Goal: Transaction & Acquisition: Purchase product/service

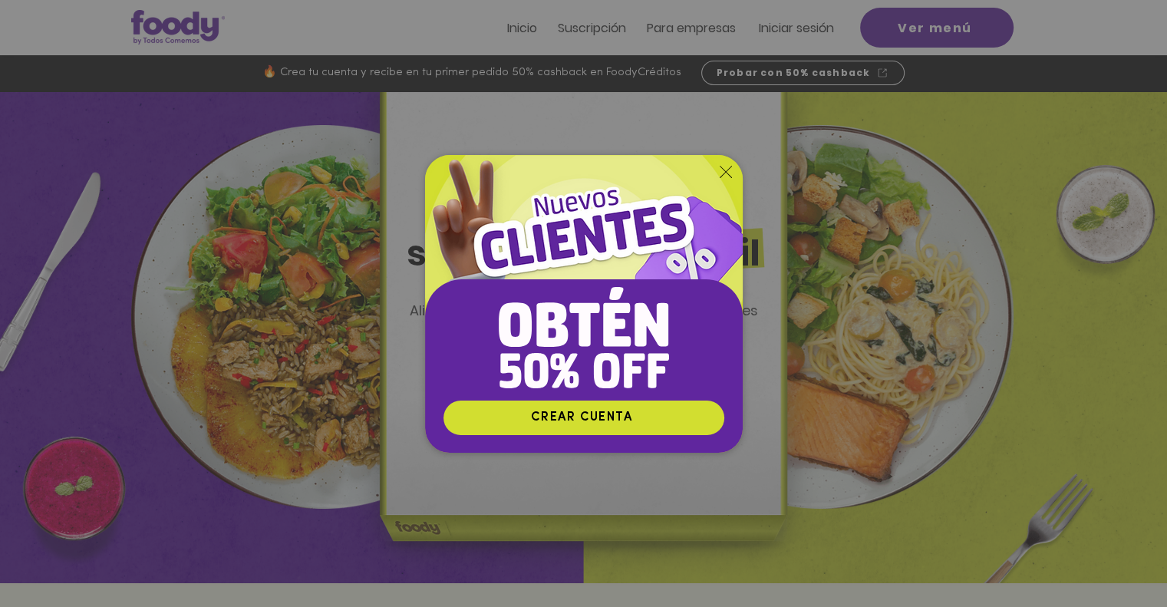
click at [804, 36] on div "Nuevos suscriptores 50% off" at bounding box center [583, 303] width 1167 height 607
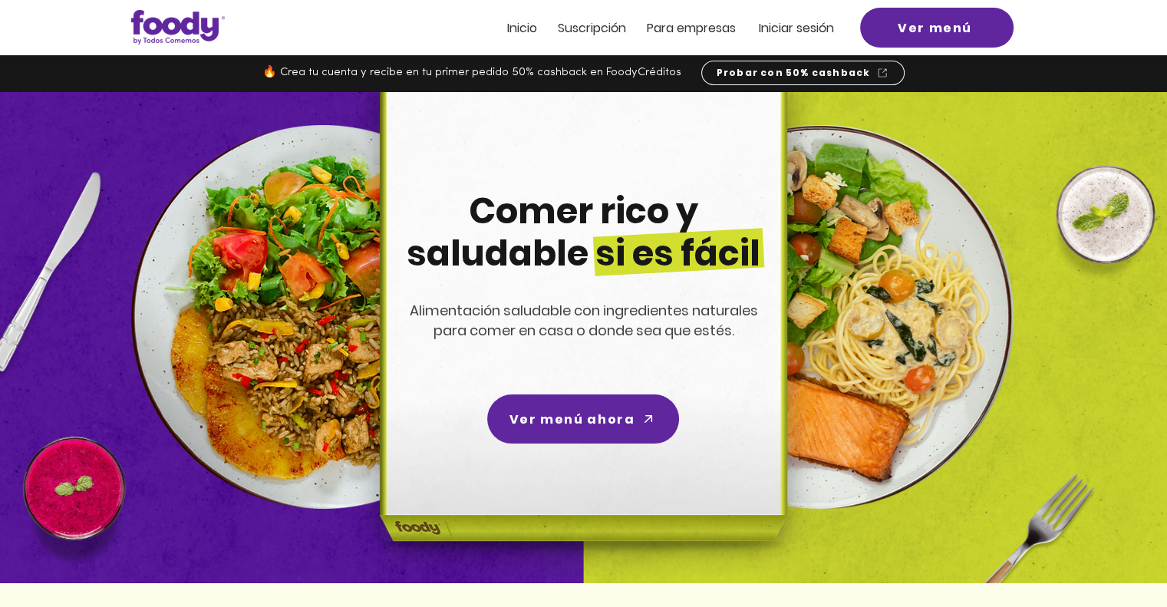
click at [797, 32] on span "Iniciar sesión" at bounding box center [796, 28] width 75 height 18
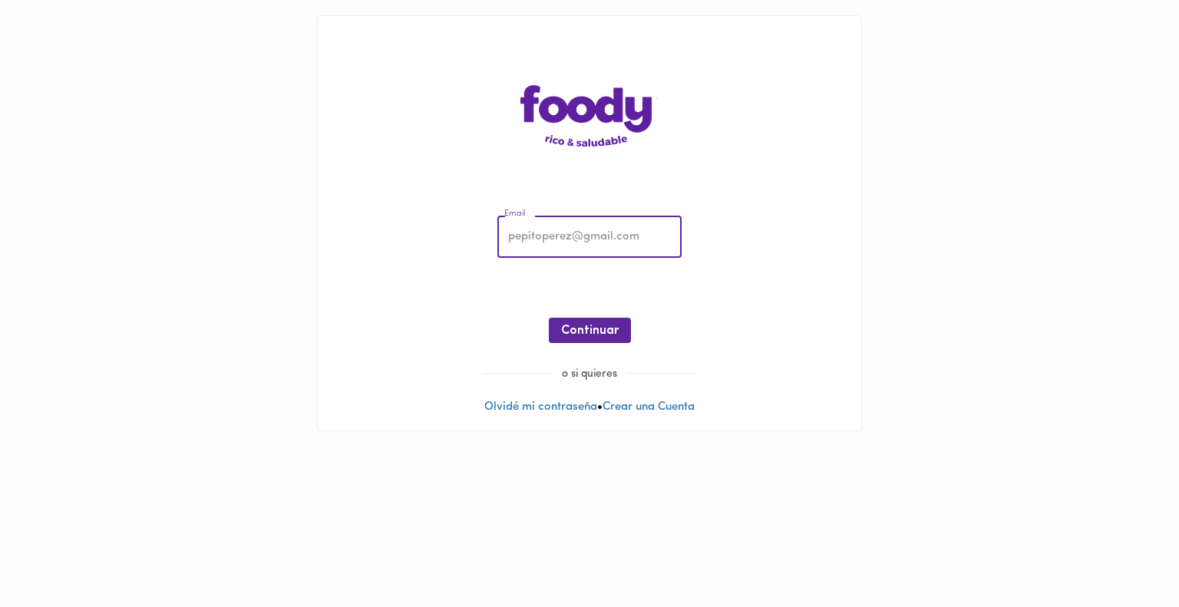
click at [546, 243] on input "email" at bounding box center [589, 237] width 184 height 42
type input "stefania.acevedo@perezllorca.com"
click at [581, 328] on span "Continuar" at bounding box center [590, 331] width 58 height 15
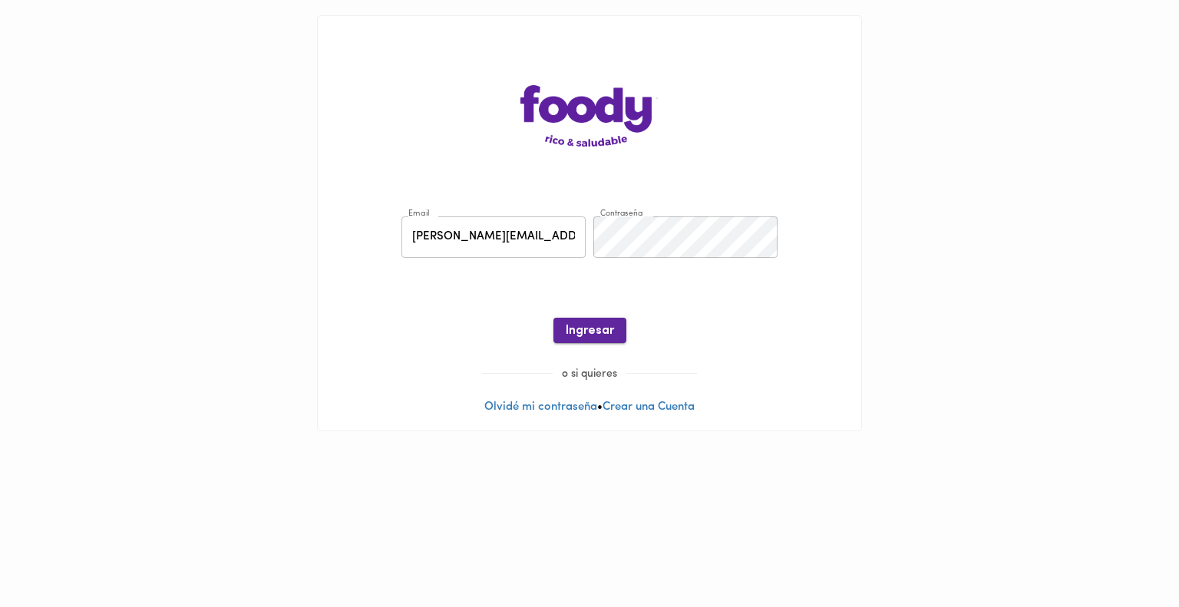
click at [593, 333] on span "Ingresar" at bounding box center [590, 331] width 48 height 15
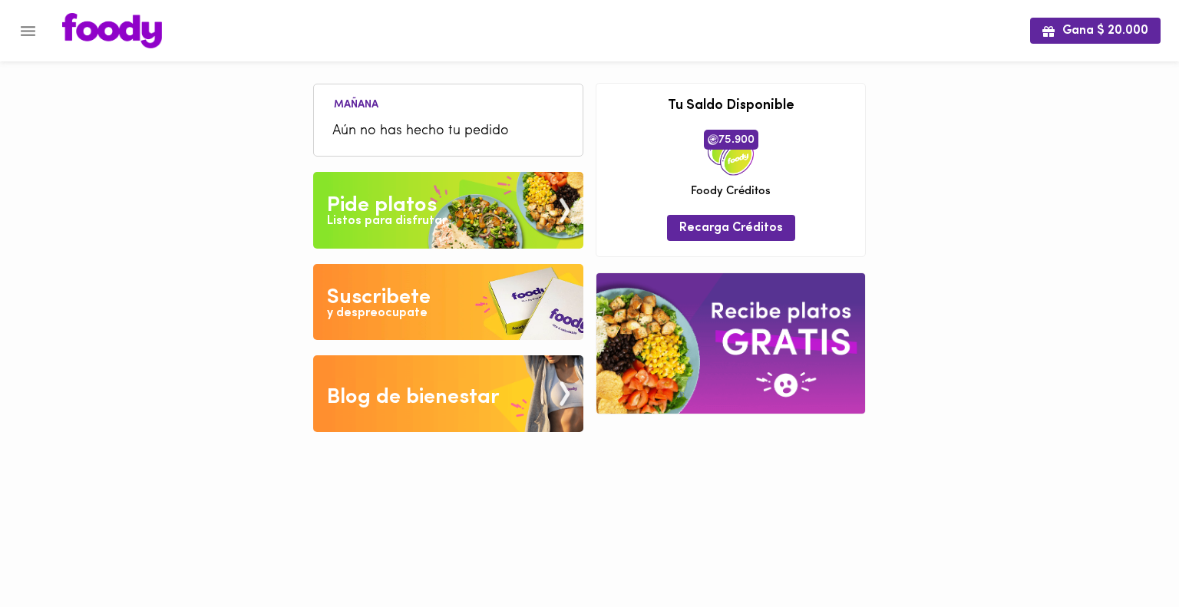
click at [408, 203] on div "Pide platos" at bounding box center [382, 205] width 110 height 31
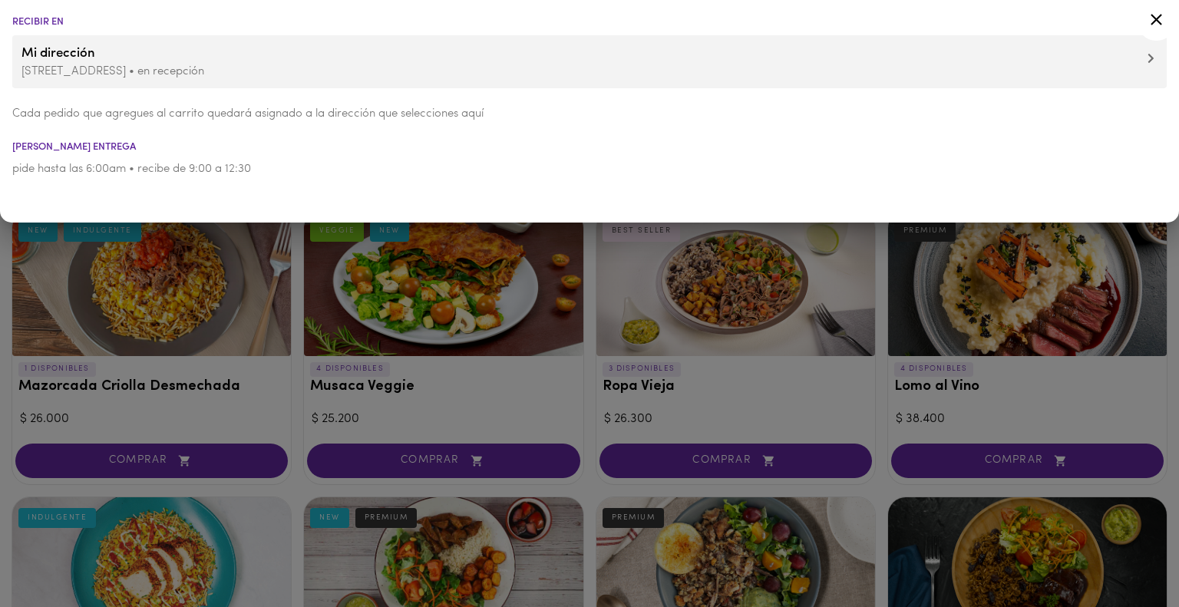
click at [262, 71] on p "Calle 67 7 -35 Of.1204 • en recepción" at bounding box center [589, 72] width 1136 height 16
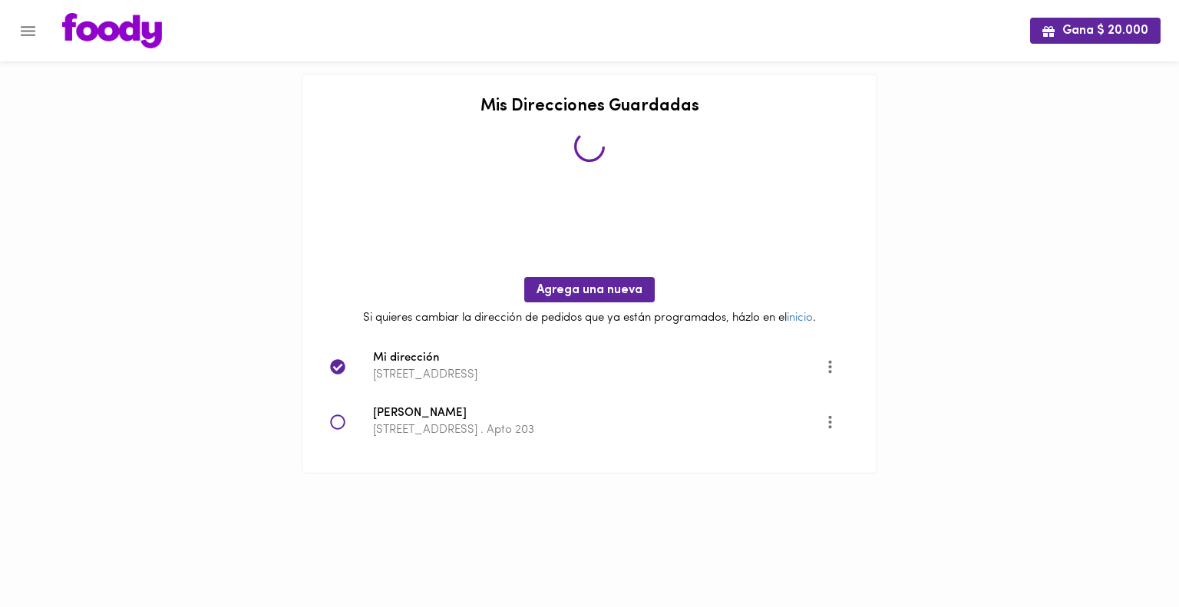
click at [338, 424] on icon at bounding box center [337, 421] width 15 height 15
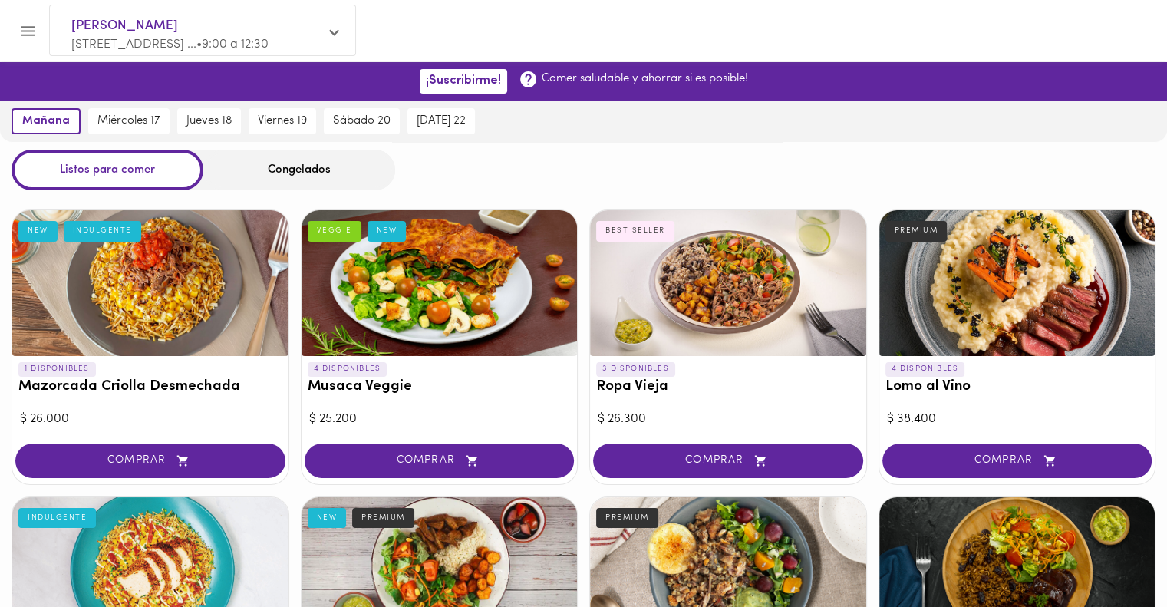
click at [305, 173] on div "Congelados" at bounding box center [299, 170] width 192 height 41
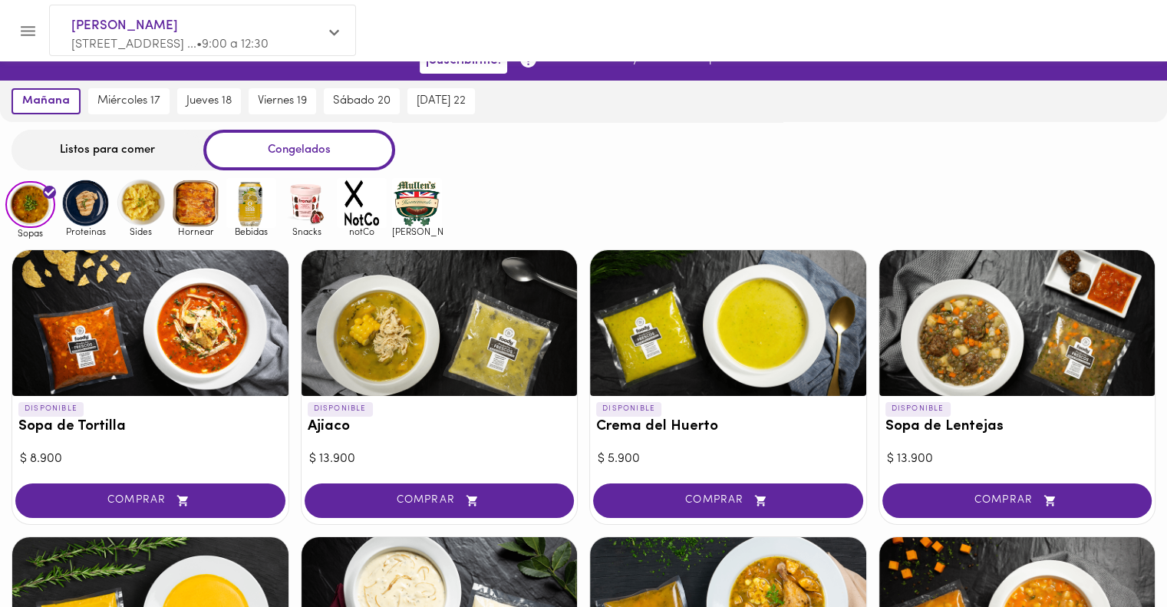
scroll to position [21, 0]
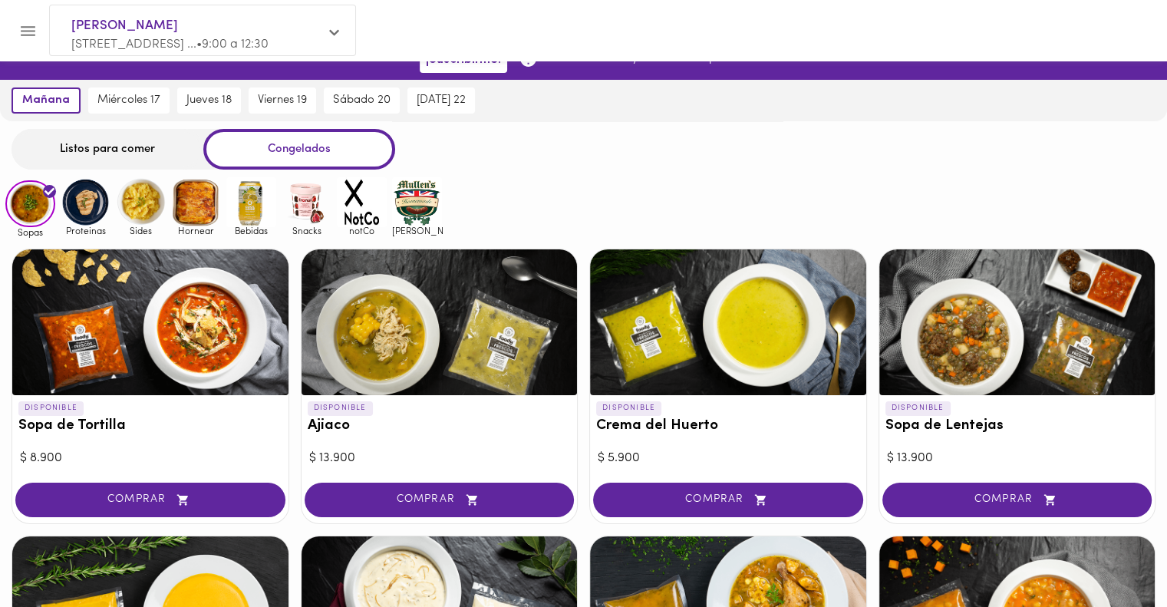
click at [111, 157] on div "Listos para comer" at bounding box center [108, 149] width 192 height 41
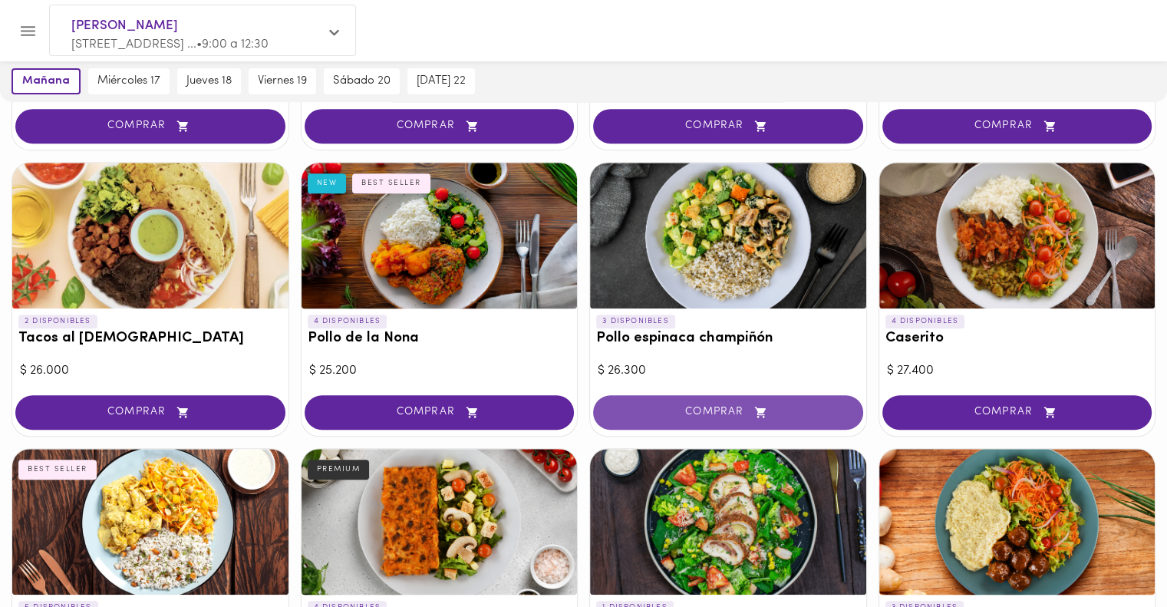
scroll to position [622, 0]
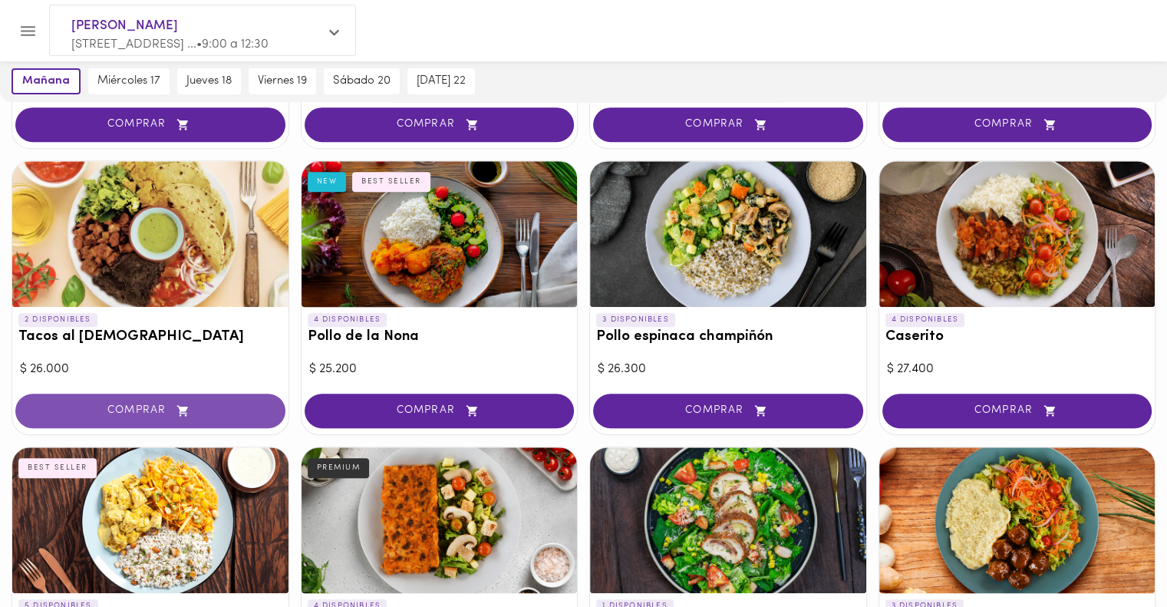
click at [160, 413] on span "COMPRAR" at bounding box center [151, 410] width 232 height 13
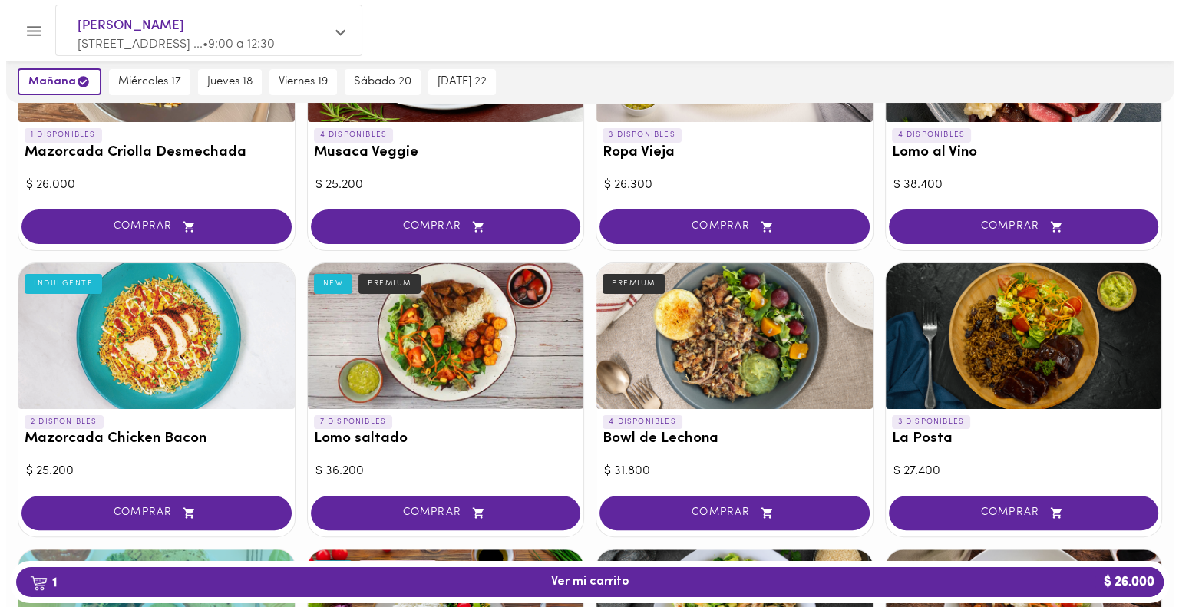
scroll to position [232, 0]
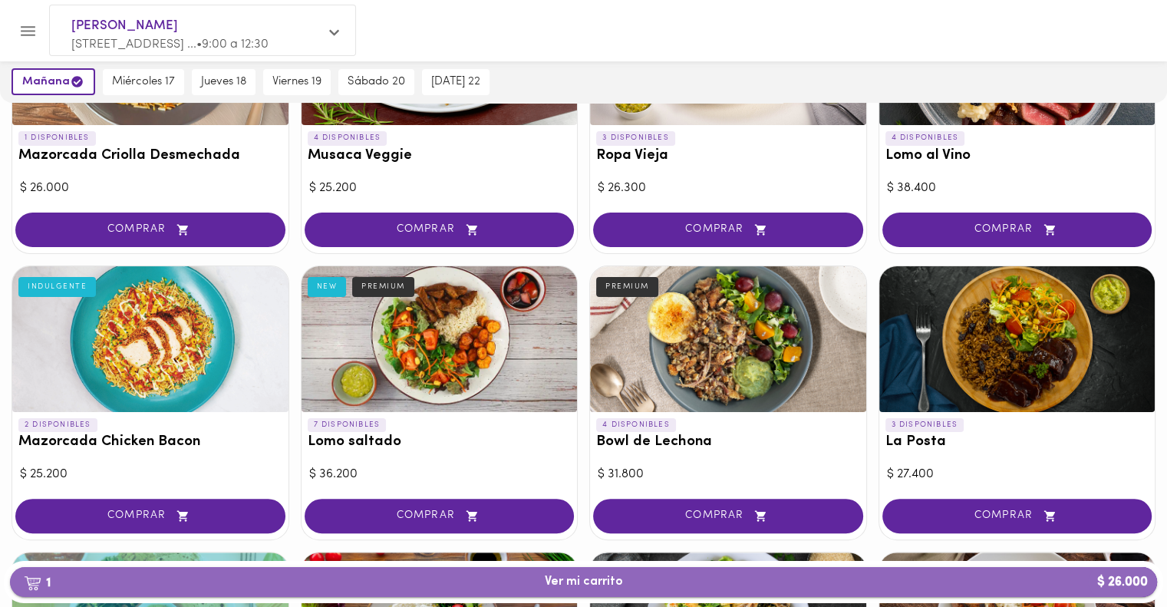
click at [559, 582] on span "1 Ver mi carrito $ 26.000" at bounding box center [584, 582] width 78 height 15
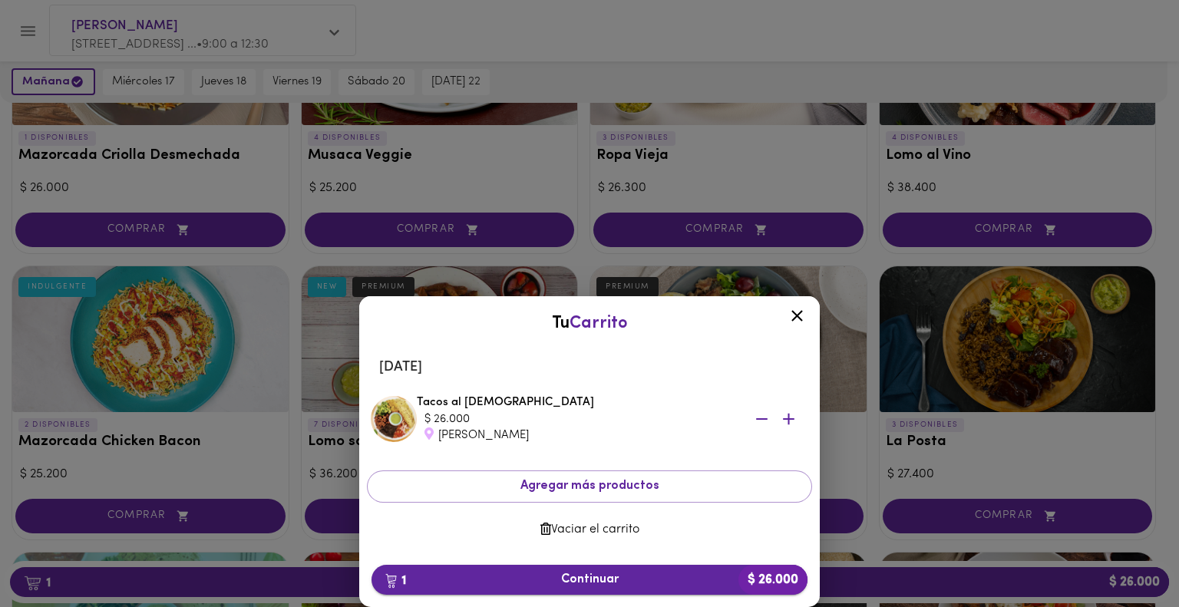
click at [540, 582] on span "1 Continuar $ 26.000" at bounding box center [589, 580] width 411 height 15
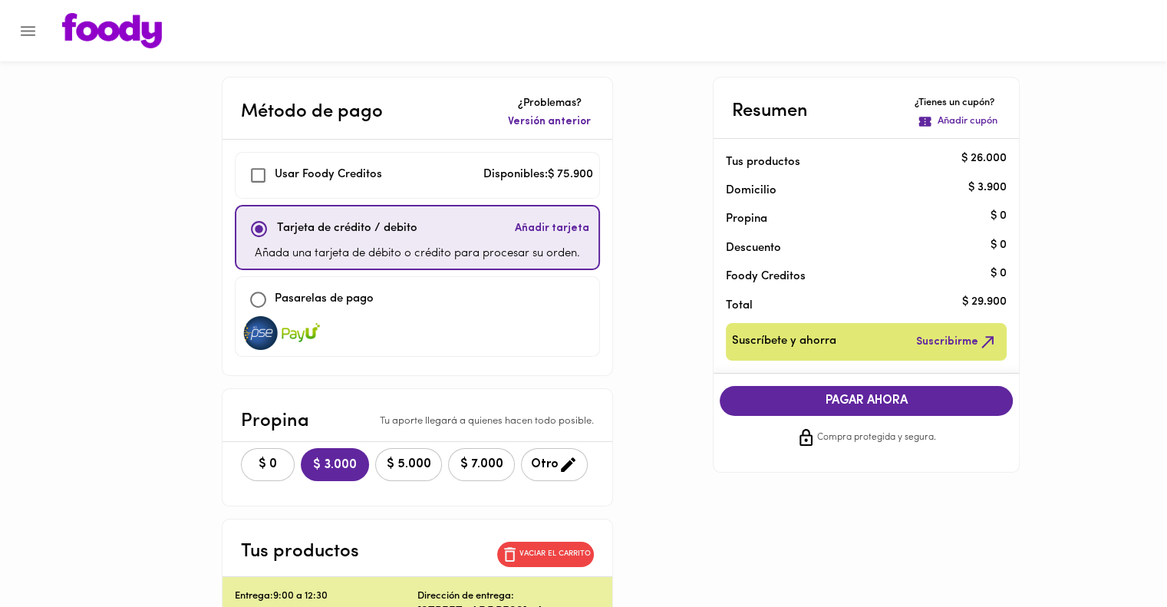
checkbox input "true"
click at [256, 464] on span "$ 0" at bounding box center [268, 464] width 34 height 15
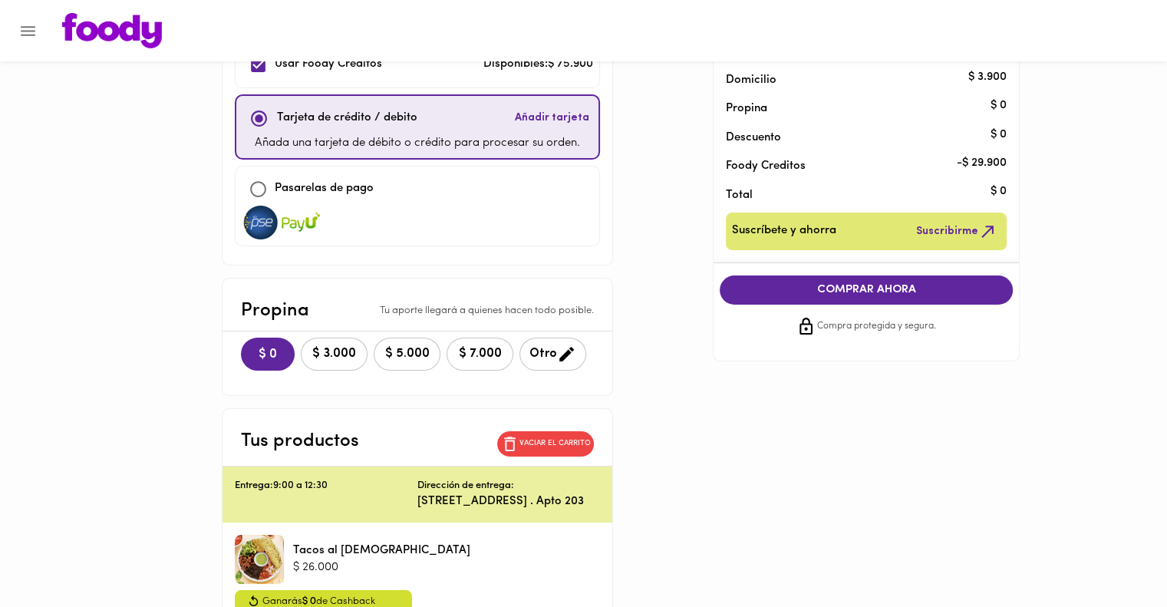
scroll to position [55, 0]
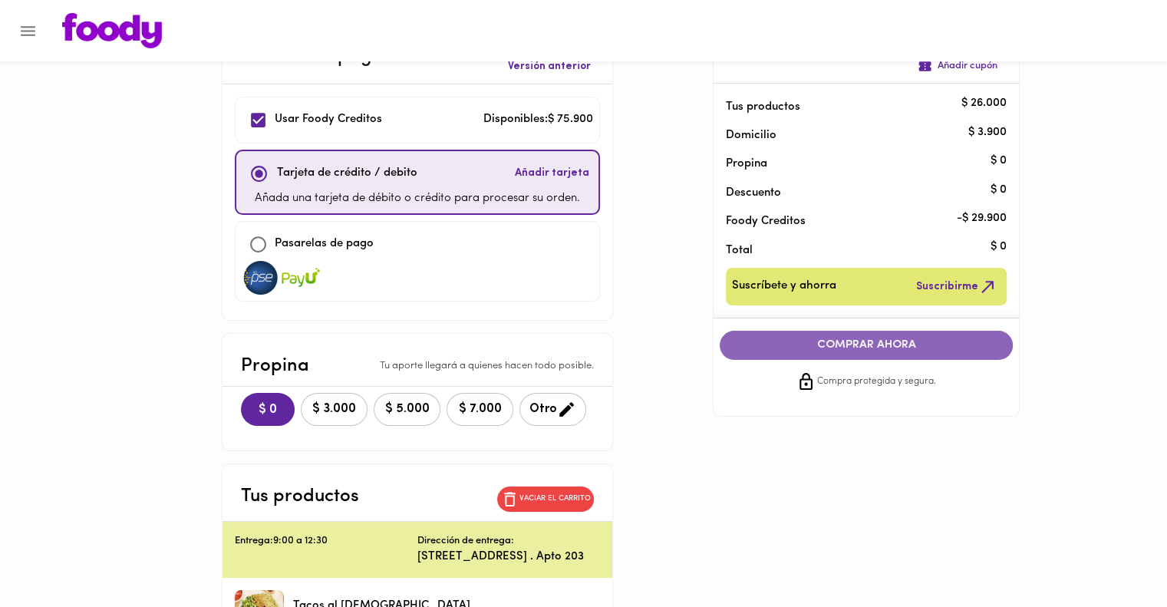
click at [777, 346] on span "COMPRAR AHORA" at bounding box center [866, 345] width 262 height 14
